Goal: Task Accomplishment & Management: Use online tool/utility

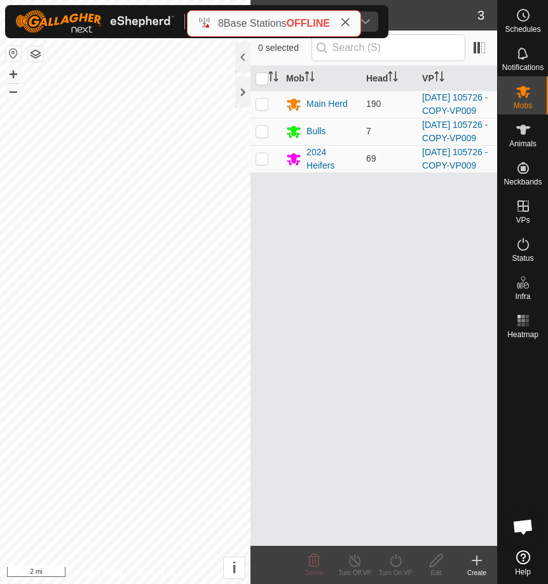
click at [241, 99] on div at bounding box center [242, 92] width 15 height 31
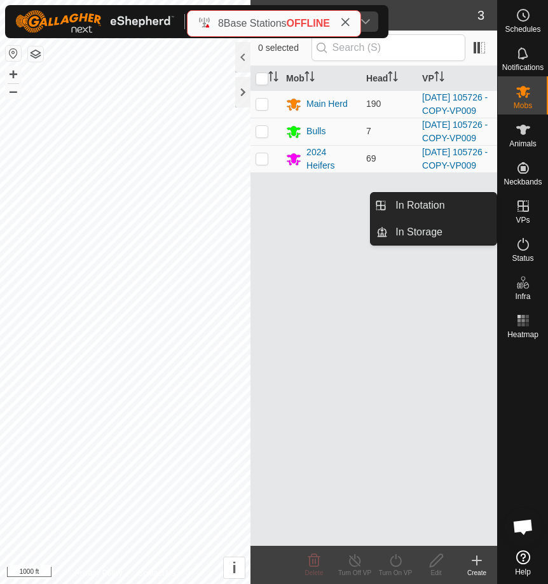
click at [469, 202] on link "In Rotation" at bounding box center [442, 205] width 109 height 25
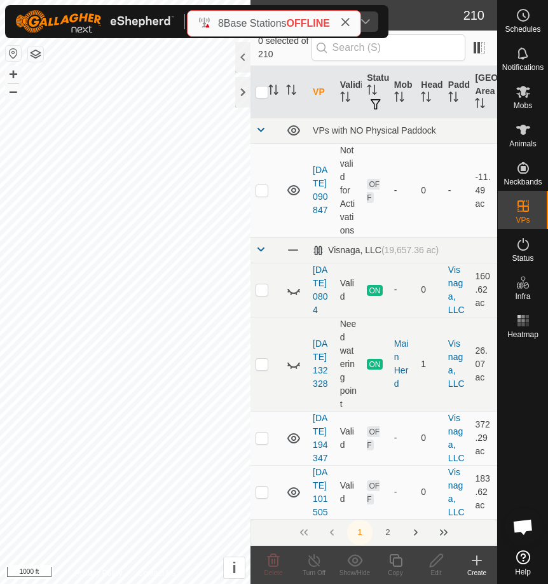
click at [403, 96] on icon "Activate to sort" at bounding box center [399, 97] width 10 height 10
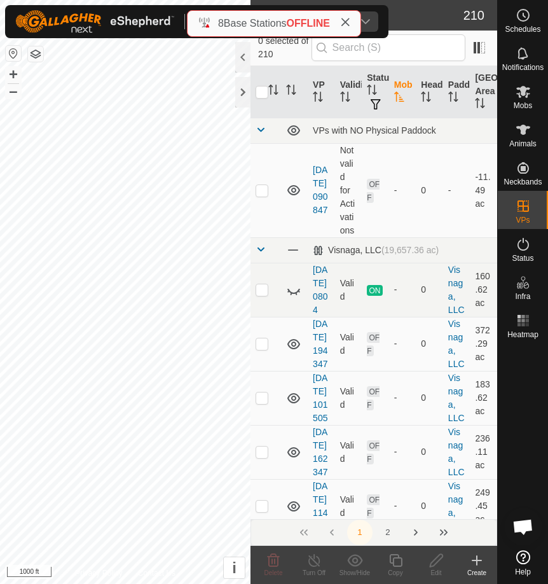
click at [405, 86] on th "Mob" at bounding box center [402, 92] width 27 height 52
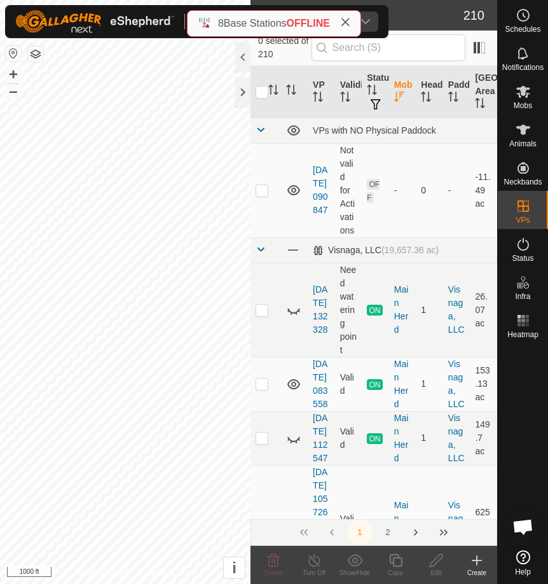
click at [394, 95] on icon "Activate to sort" at bounding box center [399, 97] width 10 height 10
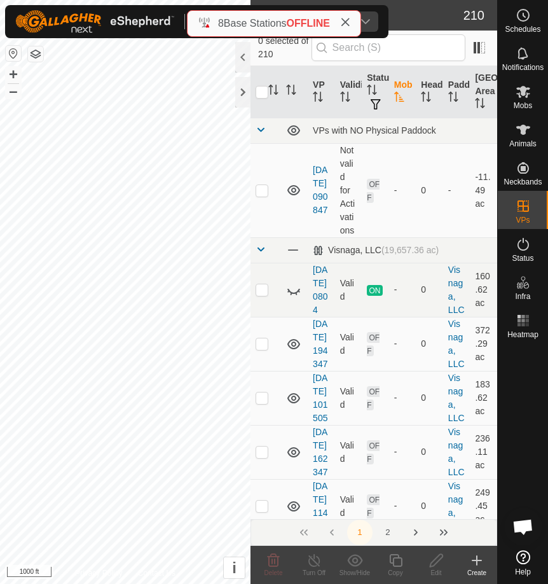
click at [427, 95] on icon "Activate to sort" at bounding box center [426, 97] width 10 height 10
click at [430, 94] on icon "Activate to sort" at bounding box center [426, 97] width 10 height 10
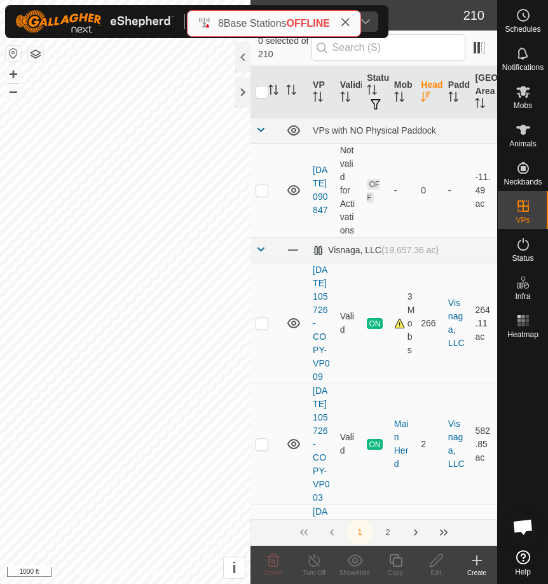
click at [270, 339] on td at bounding box center [266, 323] width 31 height 121
checkbox input "true"
click at [403, 565] on icon at bounding box center [396, 560] width 16 height 15
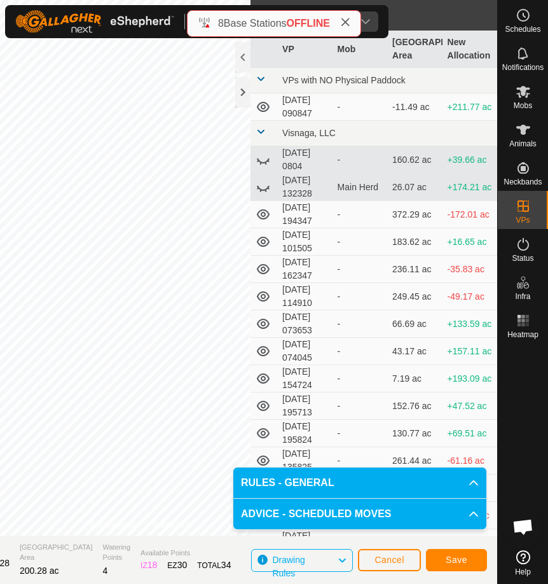
click at [473, 557] on button "Save" at bounding box center [456, 560] width 61 height 22
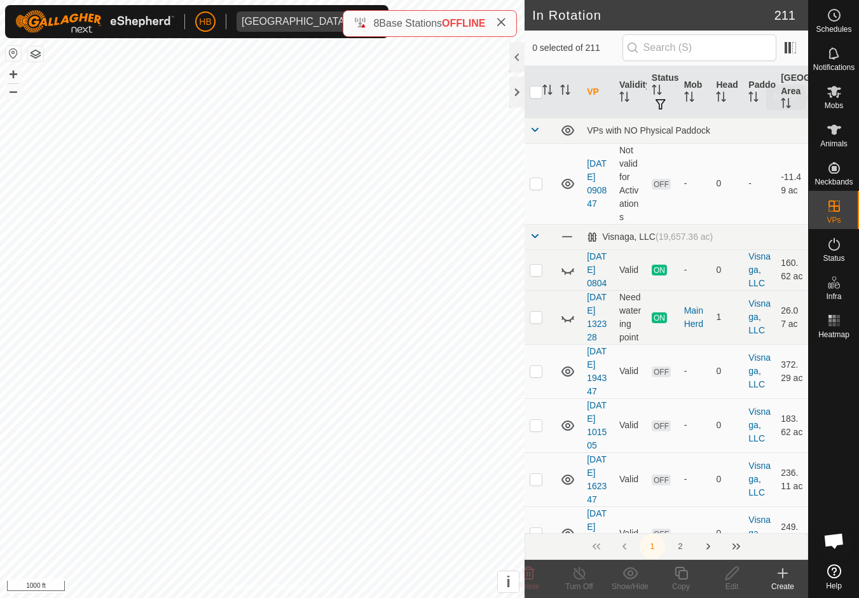
click at [548, 100] on es-mob-svg-icon at bounding box center [834, 91] width 23 height 20
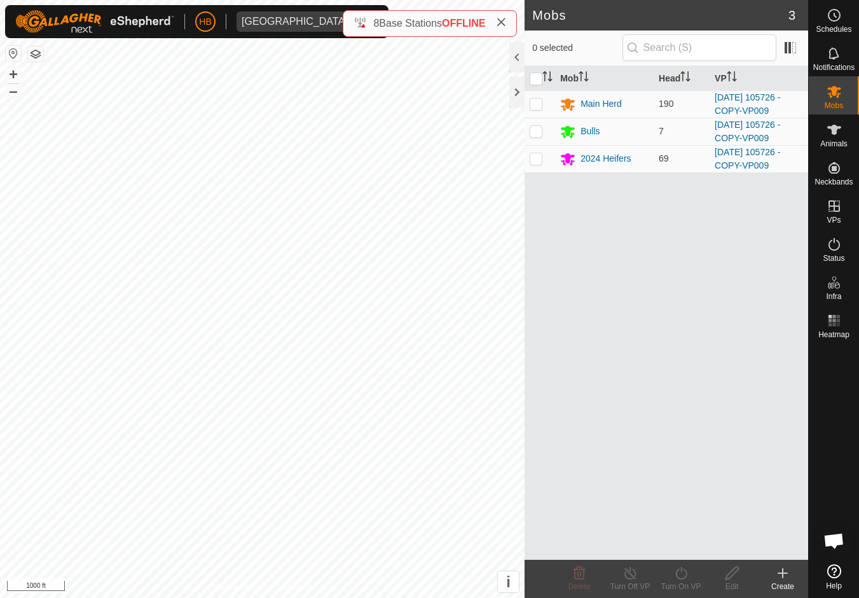
click at [531, 78] on input "checkbox" at bounding box center [536, 78] width 13 height 13
checkbox input "true"
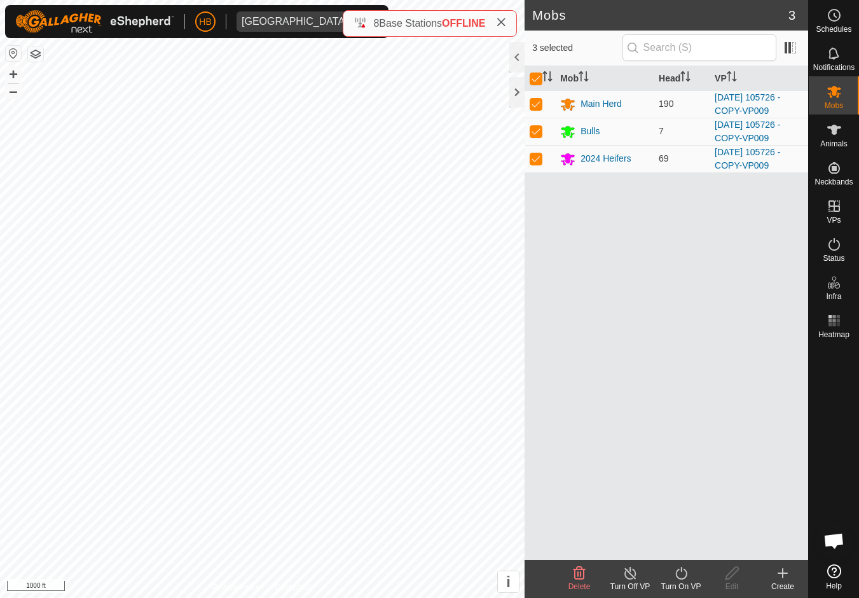
click at [548, 583] on div "Turn On VP" at bounding box center [681, 586] width 51 height 11
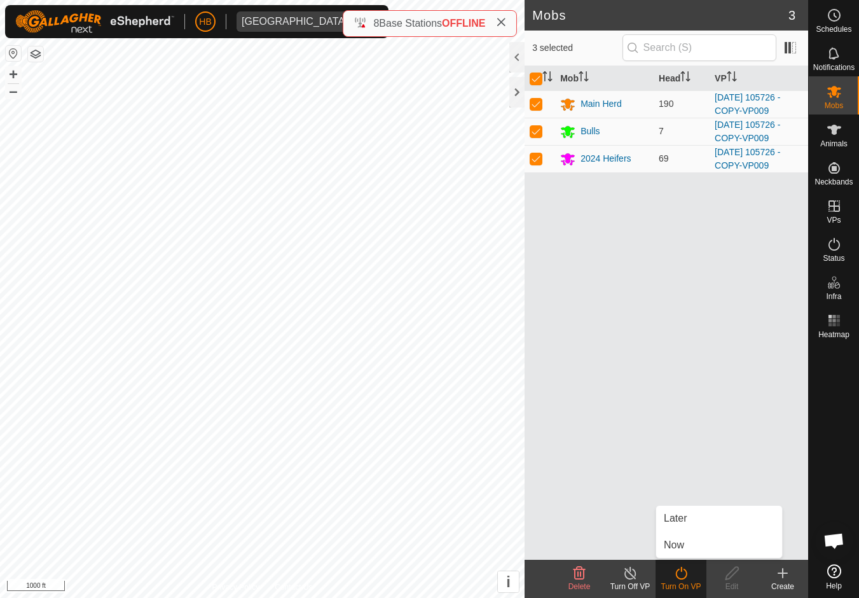
click at [548, 549] on link "Now" at bounding box center [719, 544] width 126 height 25
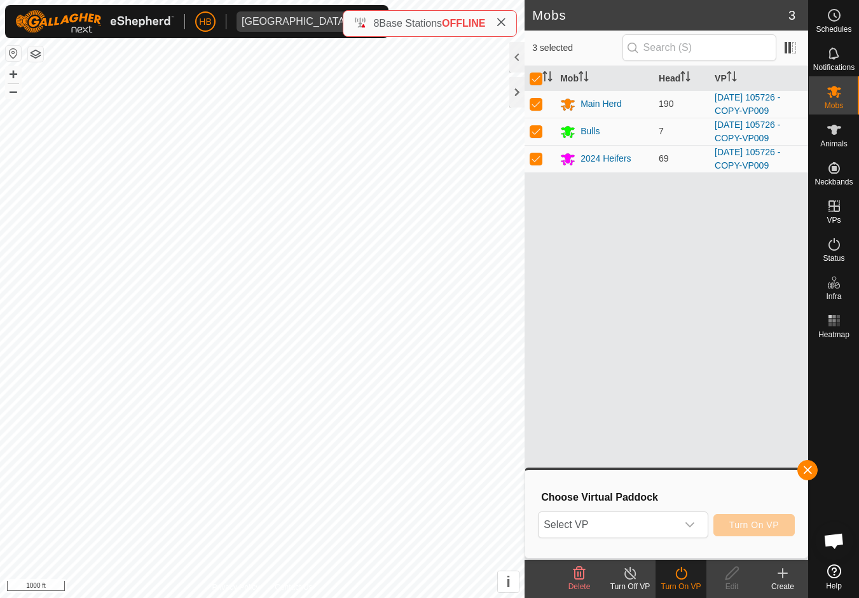
click at [548, 525] on icon "dropdown trigger" at bounding box center [690, 525] width 10 height 10
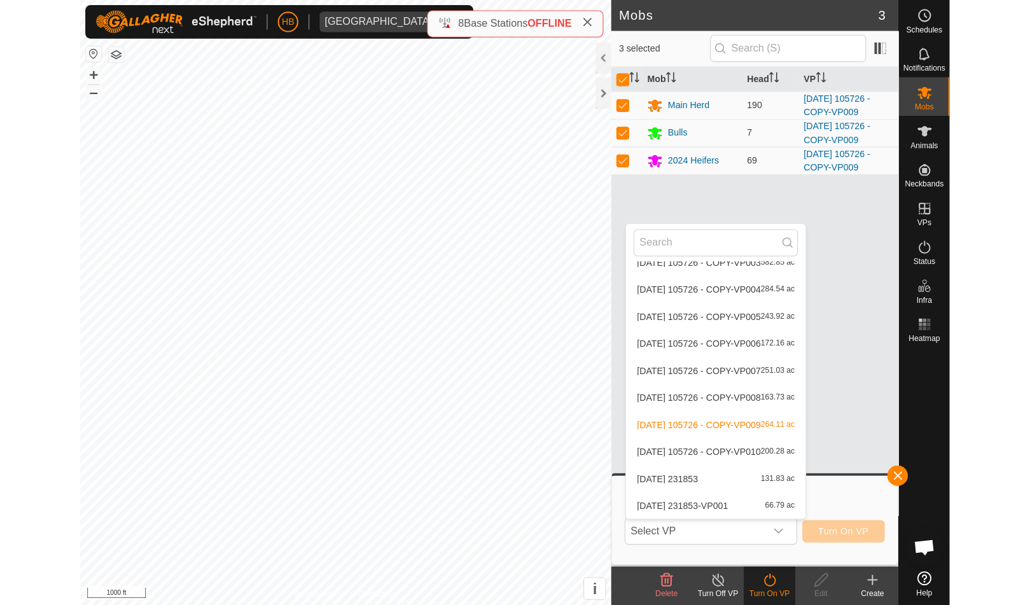
scroll to position [5573, 0]
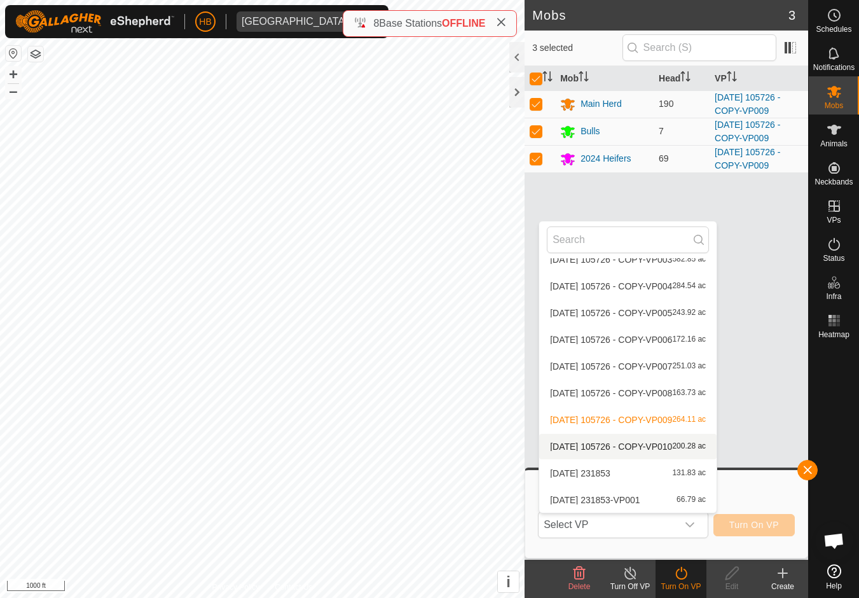
click at [548, 447] on span "[DATE] 105726 - COPY-VP010" at bounding box center [611, 446] width 122 height 9
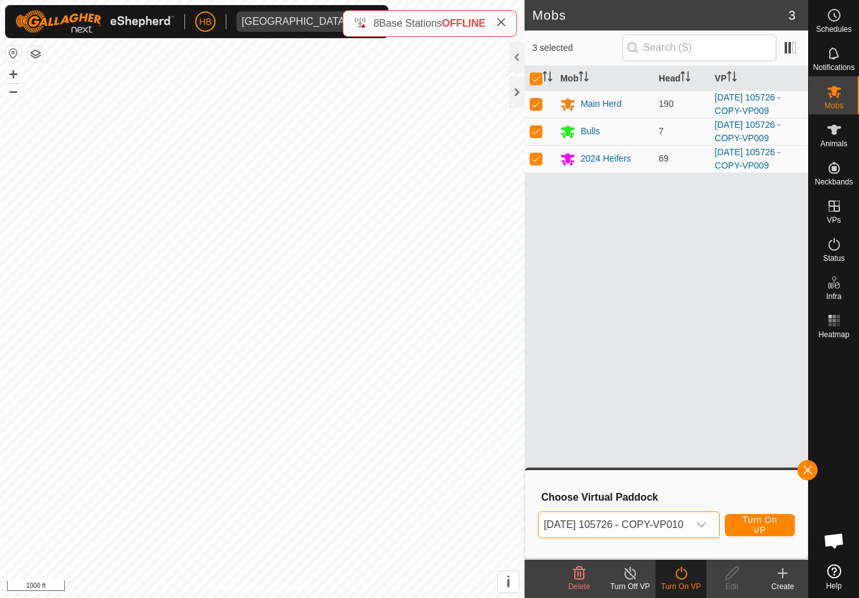
click at [548, 524] on span "Turn On VP" at bounding box center [760, 524] width 38 height 20
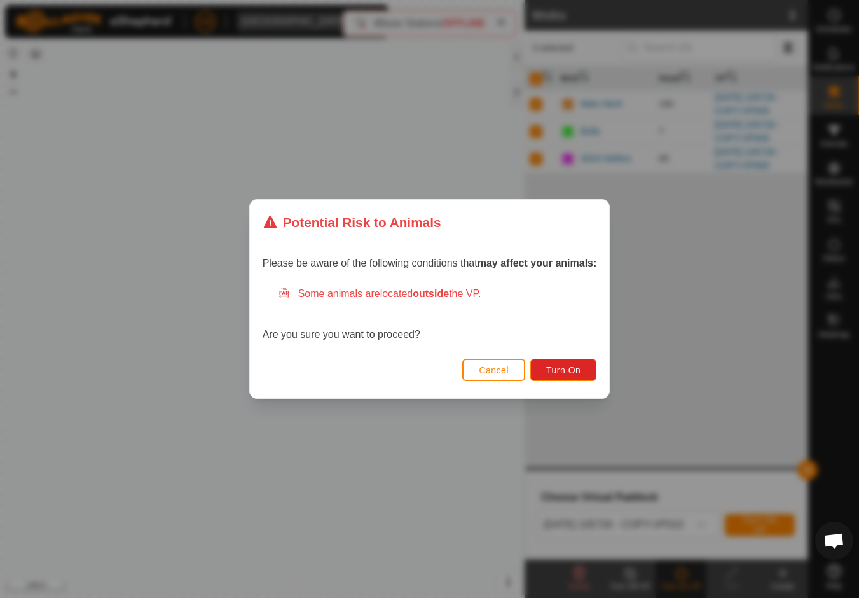
click at [548, 365] on span "Turn On" at bounding box center [563, 370] width 34 height 10
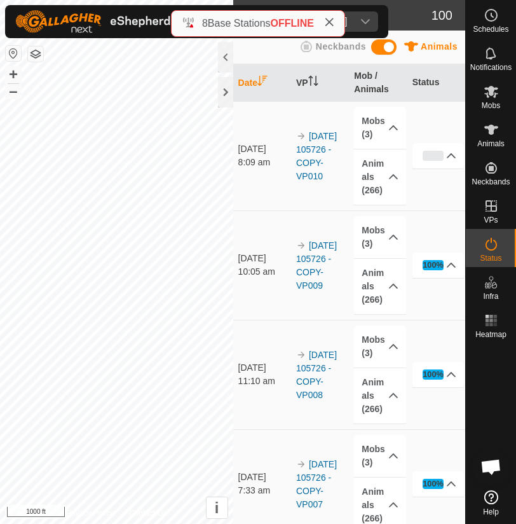
click at [226, 100] on div at bounding box center [225, 92] width 15 height 31
